Goal: Task Accomplishment & Management: Manage account settings

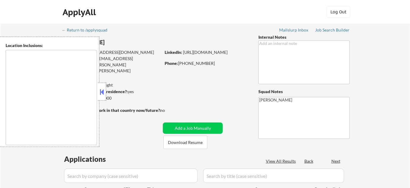
type textarea "remote"
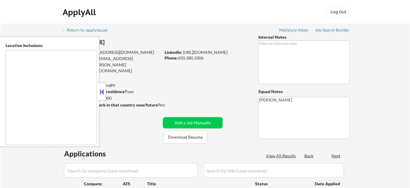
select select ""pending""
type textarea "San Francisco, CA Daly City, CA South San Francisco, CA Brisbane, CA Colma, CA …"
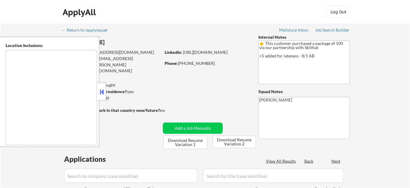
select select ""pending""
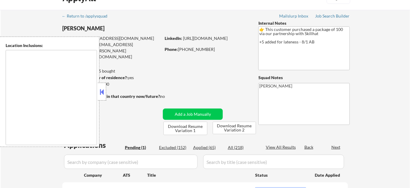
type textarea "country:[GEOGRAPHIC_DATA]"
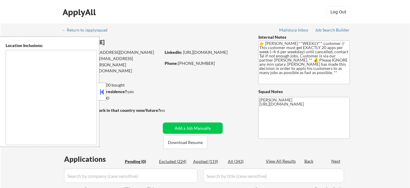
type textarea "Chicago, IL Evanston, IL Oak Park, IL Cicero, IL Berwyn, IL Forest Park, IL Oak…"
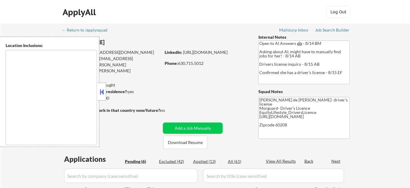
type textarea "[GEOGRAPHIC_DATA], [GEOGRAPHIC_DATA], [GEOGRAPHIC_DATA], [GEOGRAPHIC_DATA] [GEO…"
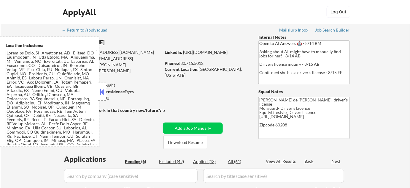
select select ""pending""
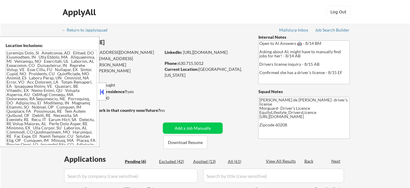
select select ""pending""
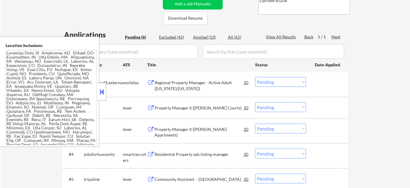
scroll to position [162, 0]
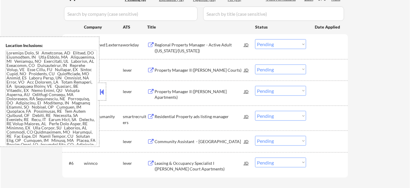
click at [104, 88] on button at bounding box center [102, 91] width 7 height 9
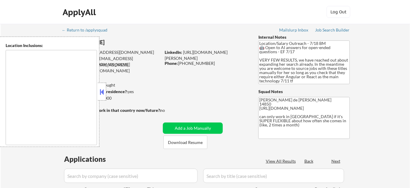
select select ""pending""
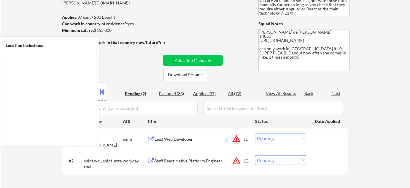
scroll to position [81, 0]
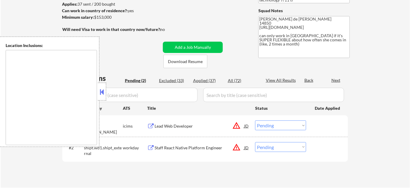
type textarea "Ithaca, NY Lansing, NY Cayuga Heights, NY Forest Home, NY South Hill, NY East I…"
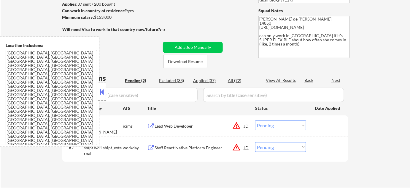
click at [105, 91] on button at bounding box center [102, 91] width 7 height 9
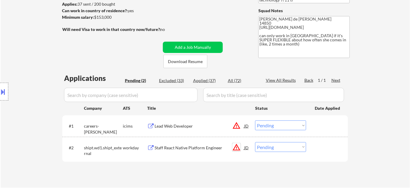
click at [237, 145] on button "warning_amber" at bounding box center [236, 147] width 8 height 8
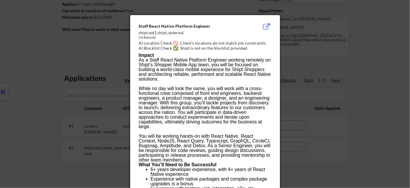
click at [348, 146] on div at bounding box center [205, 94] width 410 height 188
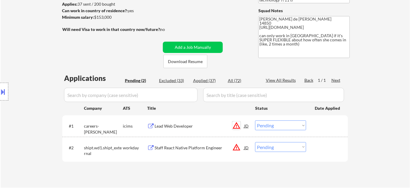
click at [233, 124] on button "warning_amber" at bounding box center [236, 125] width 8 height 8
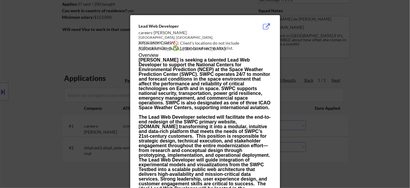
click at [337, 139] on div at bounding box center [205, 94] width 410 height 188
